Goal: Information Seeking & Learning: Learn about a topic

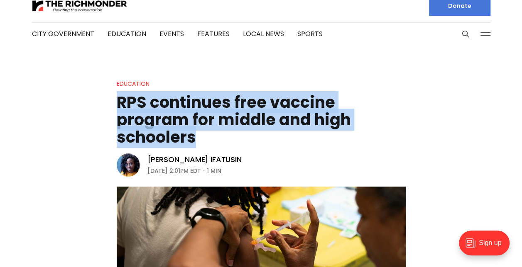
drag, startPoint x: 117, startPoint y: 96, endPoint x: 206, endPoint y: 140, distance: 99.5
click at [206, 140] on h1 "RPS continues free vaccine program for middle and high schoolers" at bounding box center [261, 120] width 289 height 52
copy h1 "RPS continues free vaccine program for middle and high schoolers"
drag, startPoint x: 207, startPoint y: 169, endPoint x: 149, endPoint y: 157, distance: 59.1
click at [149, 157] on div "[PERSON_NAME] Ifatusin [DATE] 2:01PM EDT 1 min" at bounding box center [194, 165] width 94 height 21
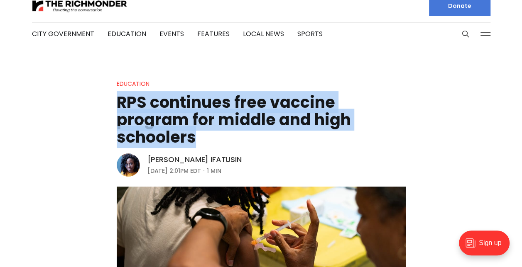
copy div "[PERSON_NAME] Ifatusin [DATE] |"
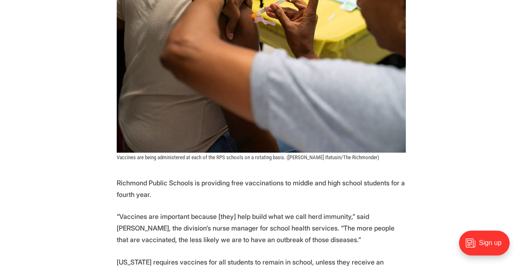
scroll to position [276, 0]
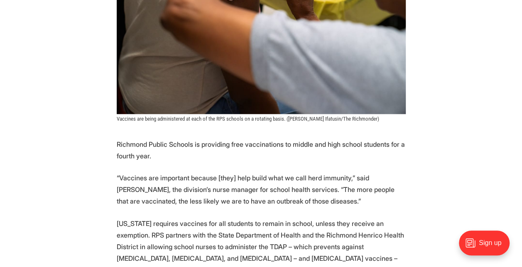
drag, startPoint x: 117, startPoint y: 142, endPoint x: 157, endPoint y: 155, distance: 42.4
click at [157, 155] on p "Richmond Public Schools is providing free vaccinations to middle and high schoo…" at bounding box center [261, 150] width 289 height 23
copy p "Richmond Public Schools is providing free vaccinations to middle and high schoo…"
click at [521, 260] on body "Sign up" at bounding box center [487, 247] width 70 height 41
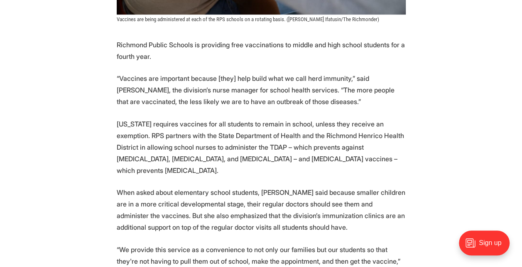
scroll to position [393, 0]
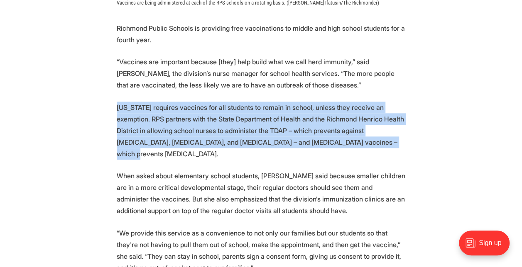
drag, startPoint x: 118, startPoint y: 104, endPoint x: 346, endPoint y: 140, distance: 231.2
click at [346, 140] on p "[US_STATE] requires vaccines for all students to remain in school, unless they …" at bounding box center [261, 131] width 289 height 58
copy p "[US_STATE] requires vaccines for all students to remain in school, unless they …"
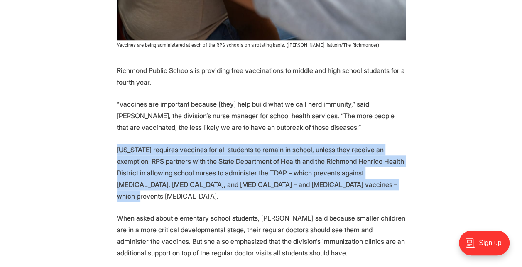
scroll to position [343, 0]
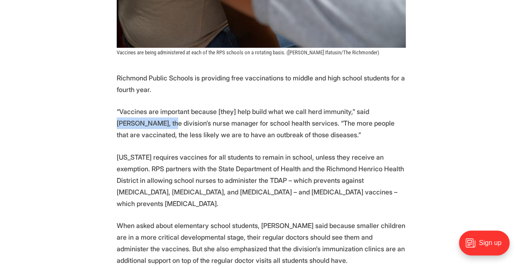
drag, startPoint x: 362, startPoint y: 111, endPoint x: 137, endPoint y: 122, distance: 224.9
click at [137, 122] on p "“Vaccines are important because [they] help build what we call herd immunity,” …" at bounding box center [261, 123] width 289 height 35
copy p "[PERSON_NAME]"
